Goal: Task Accomplishment & Management: Complete application form

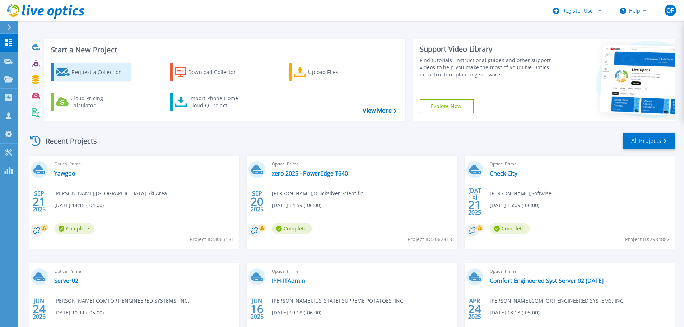
click at [75, 74] on div "Request a Collection" at bounding box center [100, 72] width 57 height 14
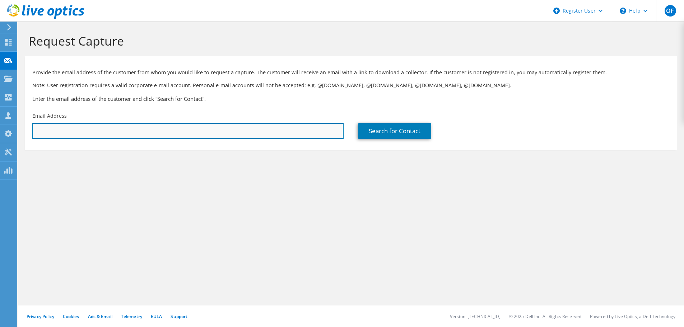
click at [135, 130] on input "text" at bounding box center [188, 131] width 312 height 16
type input "[PERSON_NAME][EMAIL_ADDRESS][DOMAIN_NAME]"
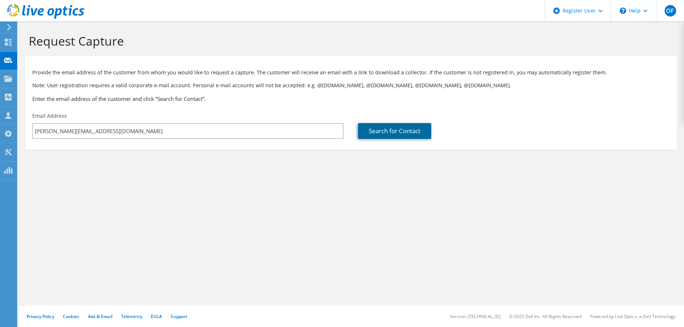
click at [395, 138] on link "Search for Contact" at bounding box center [394, 131] width 73 height 16
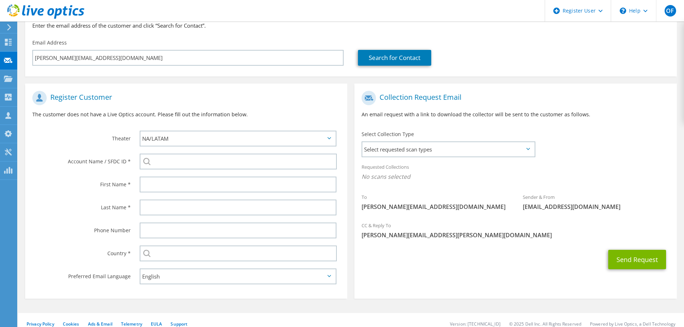
scroll to position [81, 0]
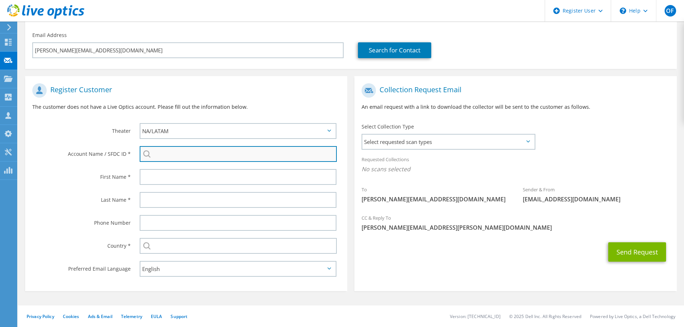
click at [193, 159] on input "search" at bounding box center [238, 154] width 197 height 16
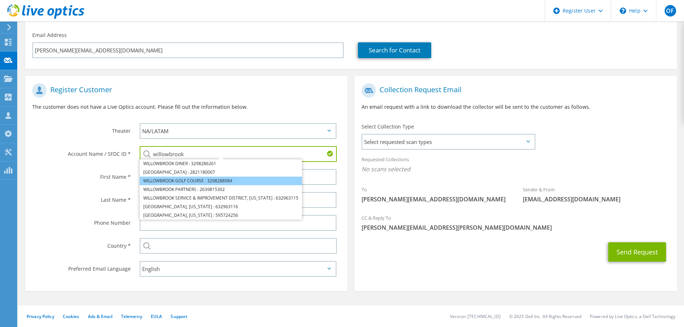
click at [190, 177] on li "WILLOWBROOK GOLF COURSE : 3298288984" at bounding box center [221, 181] width 162 height 9
type input "WILLOWBROOK GOLF COURSE : 3298288984"
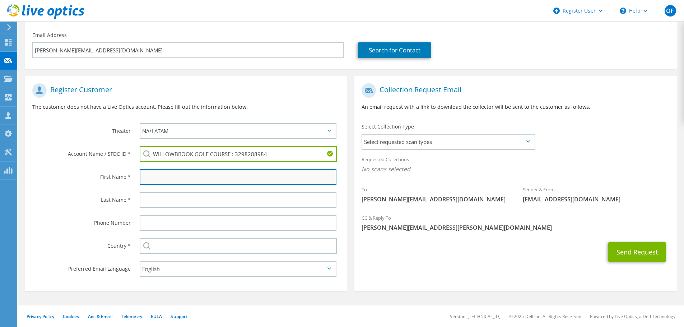
click at [187, 180] on input "text" at bounding box center [238, 177] width 197 height 16
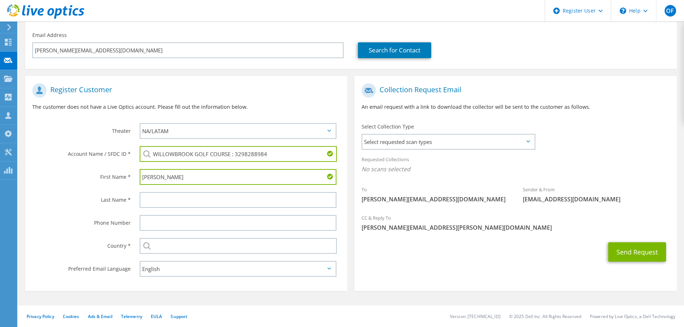
type input "[PERSON_NAME]"
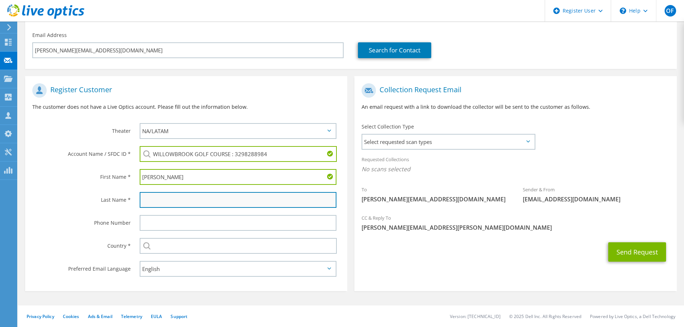
click at [199, 197] on input "text" at bounding box center [238, 200] width 197 height 16
type input "Tzathas"
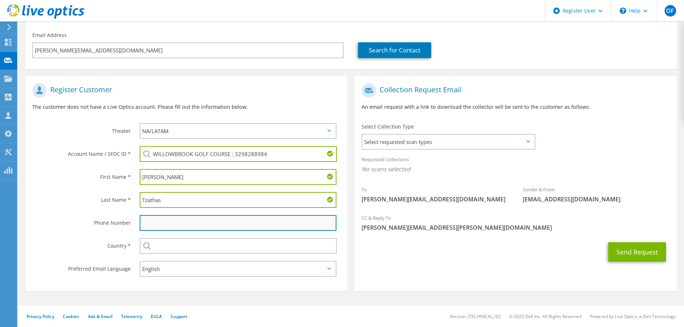
click at [156, 231] on input "text" at bounding box center [238, 223] width 197 height 16
paste input "[PHONE_NUMBER]"
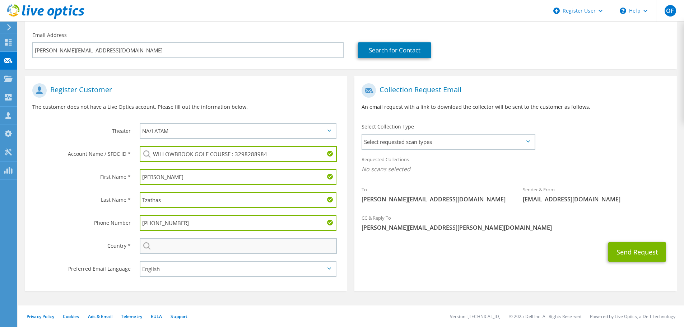
type input "[PHONE_NUMBER]"
click at [169, 245] on input "text" at bounding box center [238, 246] width 197 height 16
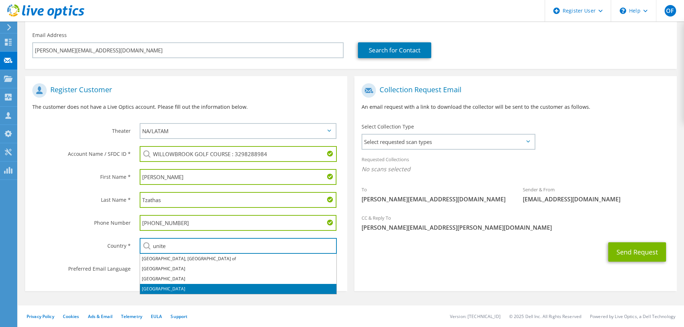
click at [162, 285] on li "[GEOGRAPHIC_DATA]" at bounding box center [238, 289] width 197 height 10
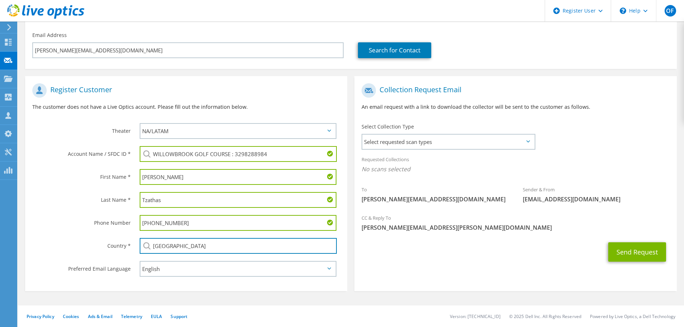
type input "[GEOGRAPHIC_DATA]"
click at [50, 240] on label "Country *" at bounding box center [81, 243] width 98 height 11
click at [460, 147] on span "Select requested scan types" at bounding box center [449, 142] width 172 height 14
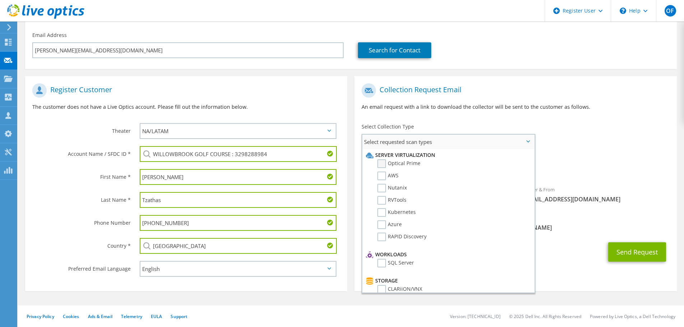
click at [405, 161] on label "Optical Prime" at bounding box center [399, 164] width 43 height 9
click at [0, 0] on input "Optical Prime" at bounding box center [0, 0] width 0 height 0
click at [573, 126] on div "To [PERSON_NAME][EMAIL_ADDRESS][DOMAIN_NAME] Sender & From [EMAIL_ADDRESS][DOMA…" at bounding box center [516, 146] width 322 height 133
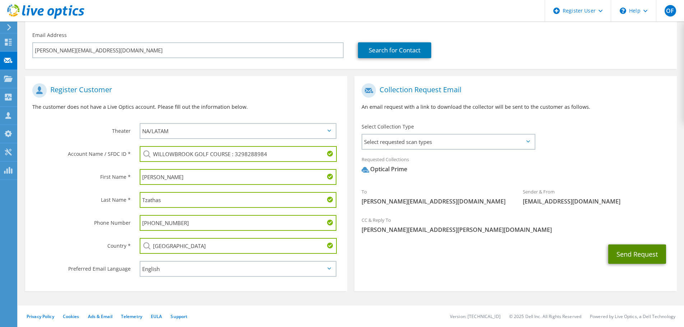
click at [641, 254] on button "Send Request" at bounding box center [638, 254] width 58 height 19
